Goal: Understand process/instructions: Learn how to perform a task or action

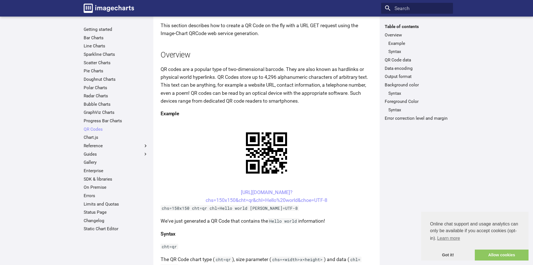
scroll to position [176, 0]
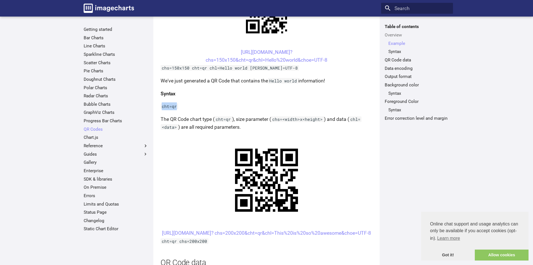
drag, startPoint x: 182, startPoint y: 108, endPoint x: 162, endPoint y: 108, distance: 19.6
click at [162, 108] on p "cht=qr" at bounding box center [267, 106] width 212 height 8
copy code "cht=qr"
click at [189, 104] on p "cht=qr" at bounding box center [267, 106] width 212 height 8
click at [263, 234] on link "[URL][DOMAIN_NAME]? chs=200x200&cht=qr&chl=This%20is%20so%20awesome&choe=UTF-8" at bounding box center [266, 233] width 209 height 6
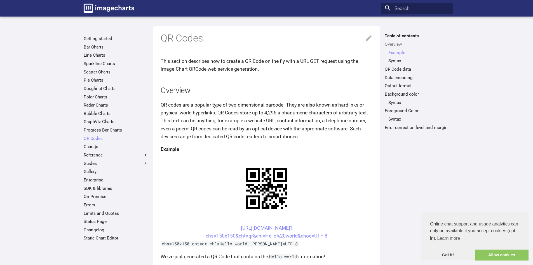
scroll to position [176, 0]
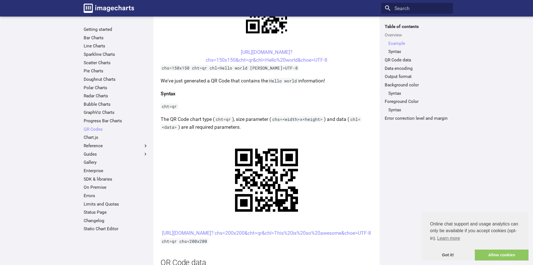
drag, startPoint x: 342, startPoint y: 62, endPoint x: 229, endPoint y: 51, distance: 113.1
click at [229, 51] on center "https://image-charts.com/chart? chs=150x150&cht=qr&chl=Hello%20world&choe=UTF-8" at bounding box center [267, 56] width 212 height 16
copy link "https://image-charts.com/chart? chs=150x150&cht=qr&chl=Hello%20world&choe=UTF-8"
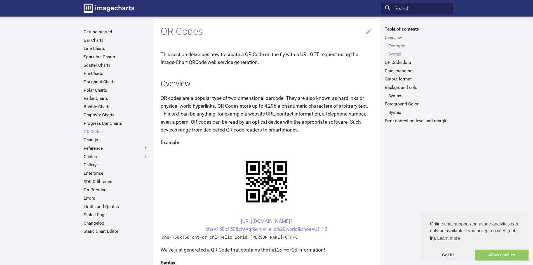
scroll to position [0, 0]
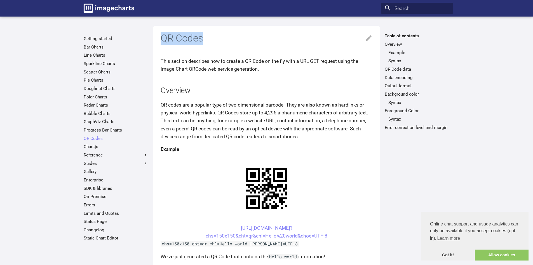
drag, startPoint x: 209, startPoint y: 41, endPoint x: 159, endPoint y: 37, distance: 49.7
